Goal: Task Accomplishment & Management: Manage account settings

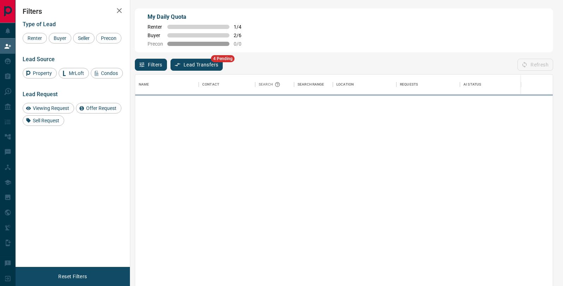
scroll to position [217, 418]
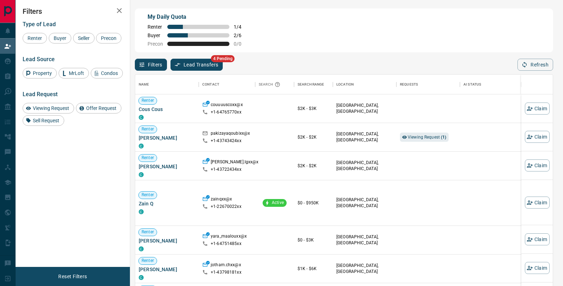
click at [185, 59] on button "Lead Transfers" at bounding box center [197, 65] width 53 height 12
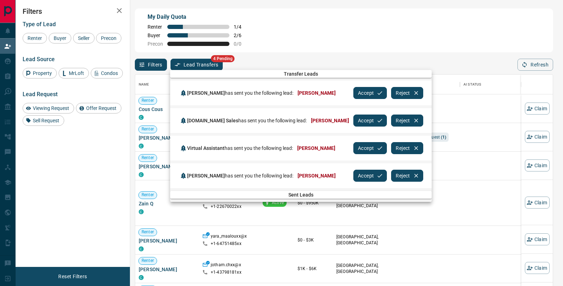
click at [353, 90] on button "Accept" at bounding box center [370, 93] width 34 height 12
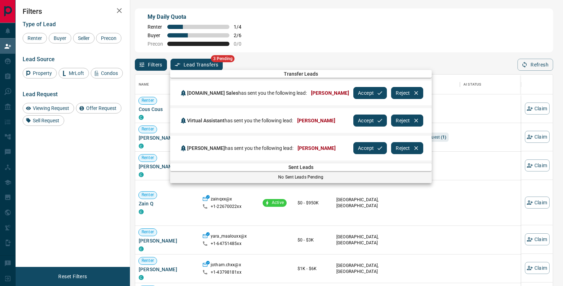
click at [353, 90] on button "Accept" at bounding box center [370, 93] width 34 height 12
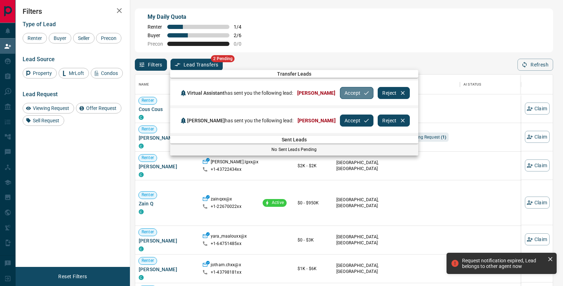
click at [349, 90] on button "Accept" at bounding box center [357, 93] width 34 height 12
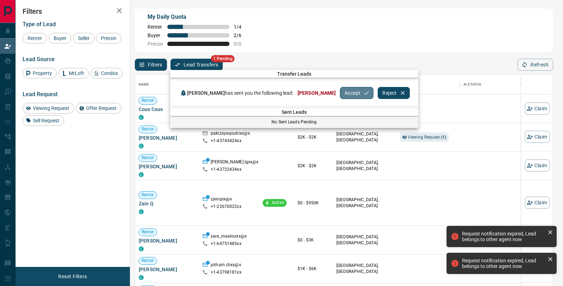
click at [349, 91] on button "Accept" at bounding box center [357, 93] width 34 height 12
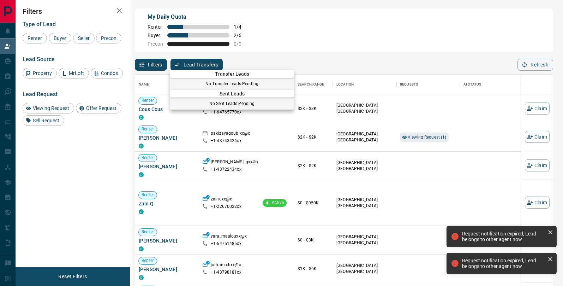
click at [368, 59] on div at bounding box center [281, 143] width 563 height 286
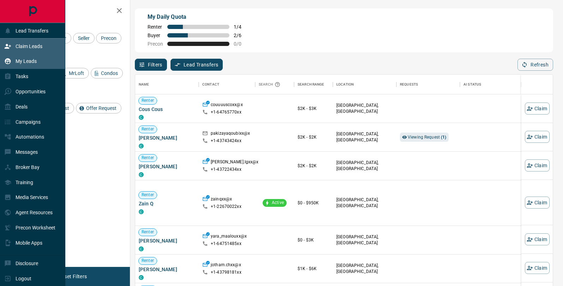
click at [30, 64] on div "My Leads" at bounding box center [20, 61] width 32 height 12
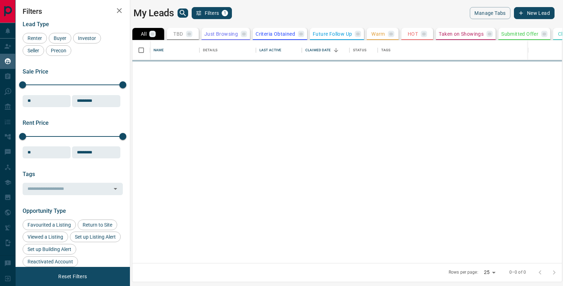
scroll to position [223, 430]
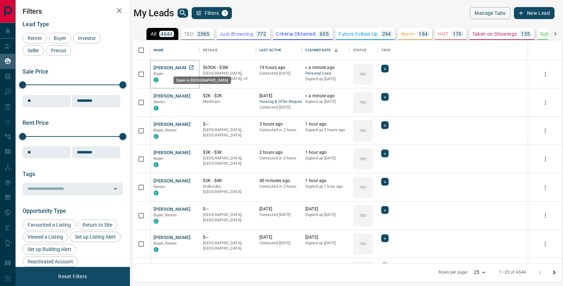
click at [193, 65] on icon "Open in New Tab" at bounding box center [191, 67] width 4 height 4
